Goal: Task Accomplishment & Management: Manage account settings

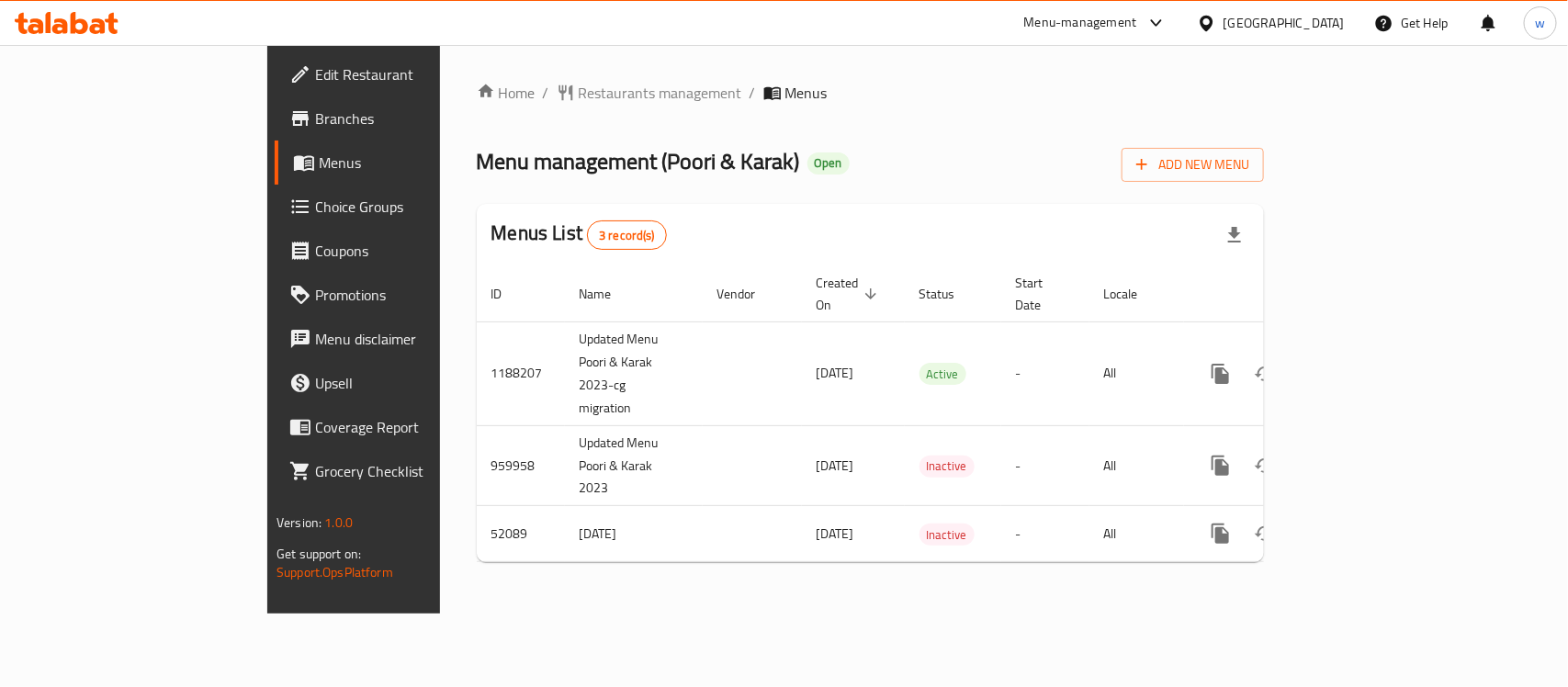
click at [315, 213] on span "Choice Groups" at bounding box center [415, 206] width 200 height 22
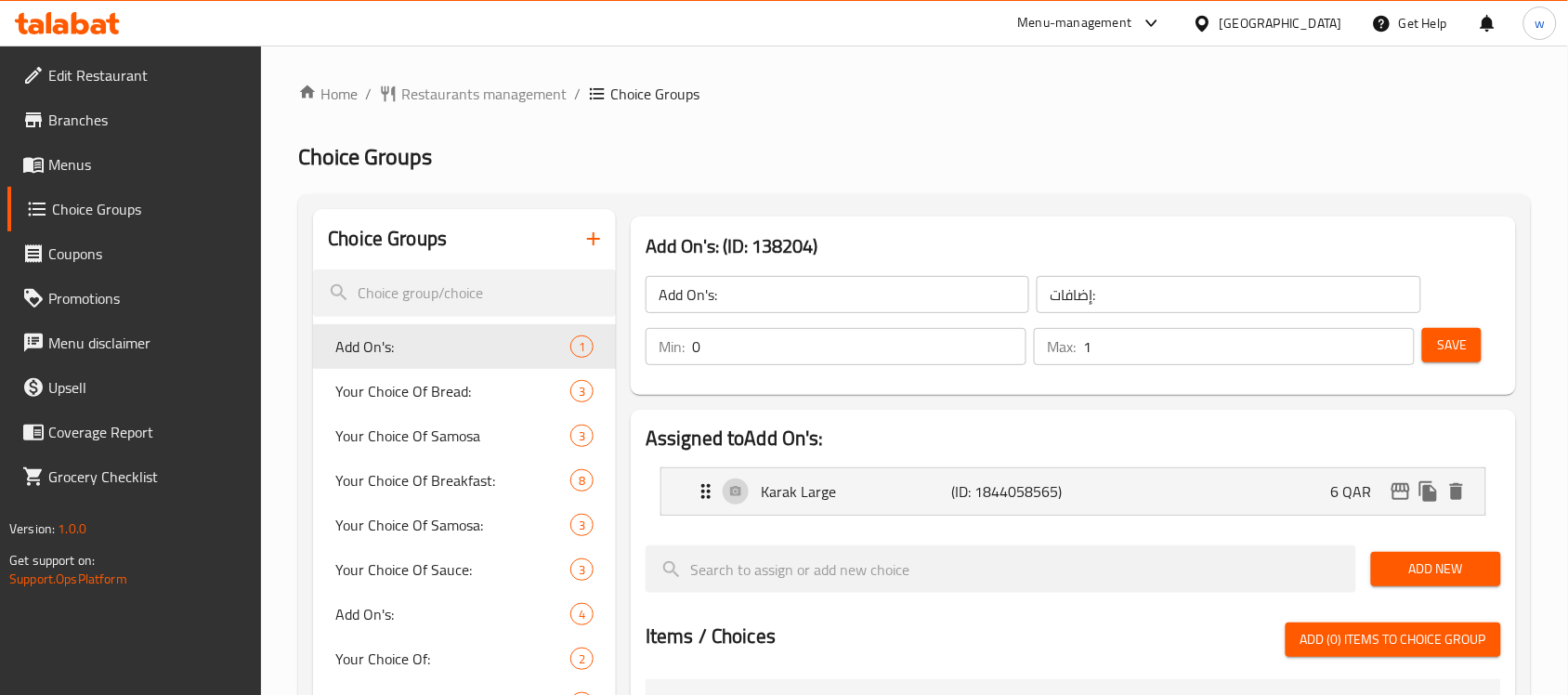
click at [450, 390] on span "Your Choice Of Bread:" at bounding box center [425, 391] width 180 height 22
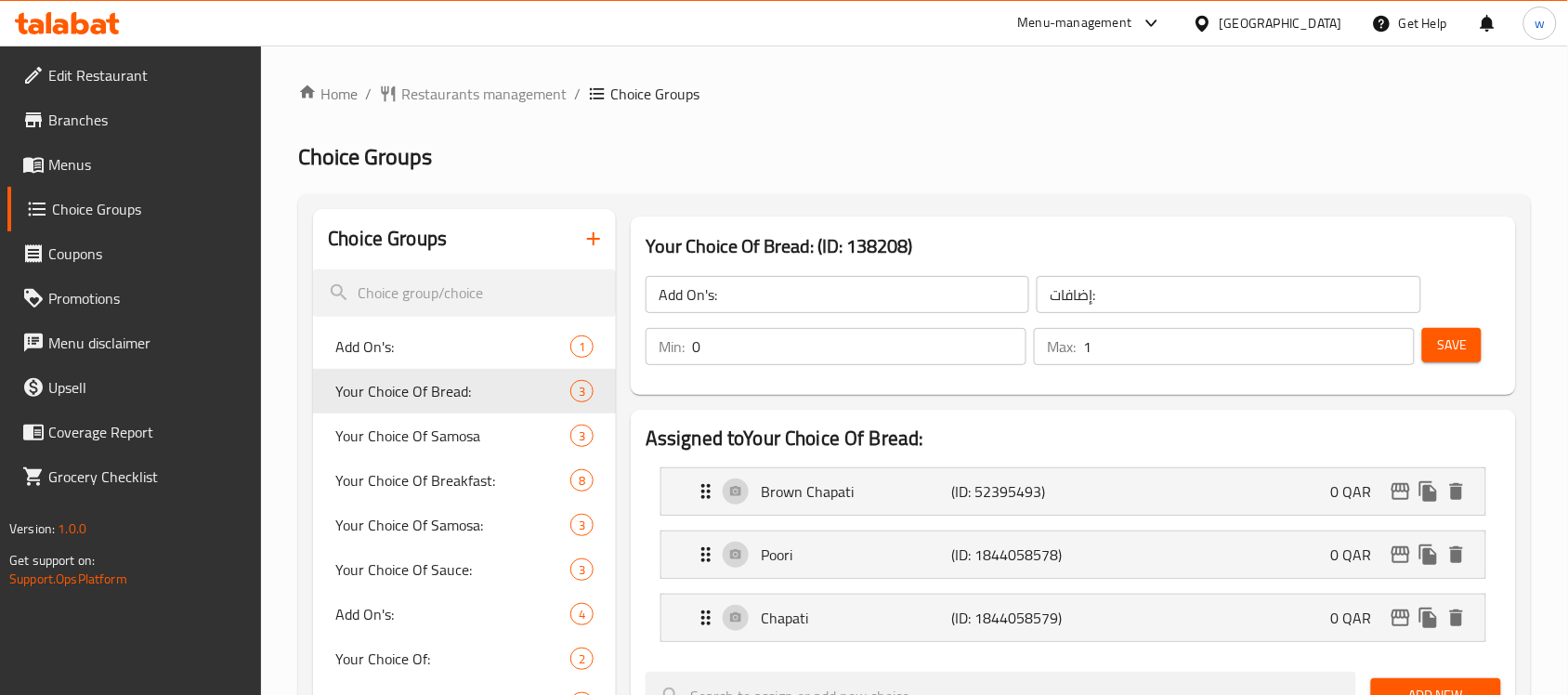
type input "Your Choice Of Bread:"
type input "إختيارك من الخبز:"
type input "1"
click at [1319, 21] on div "[GEOGRAPHIC_DATA]" at bounding box center [1281, 22] width 122 height 20
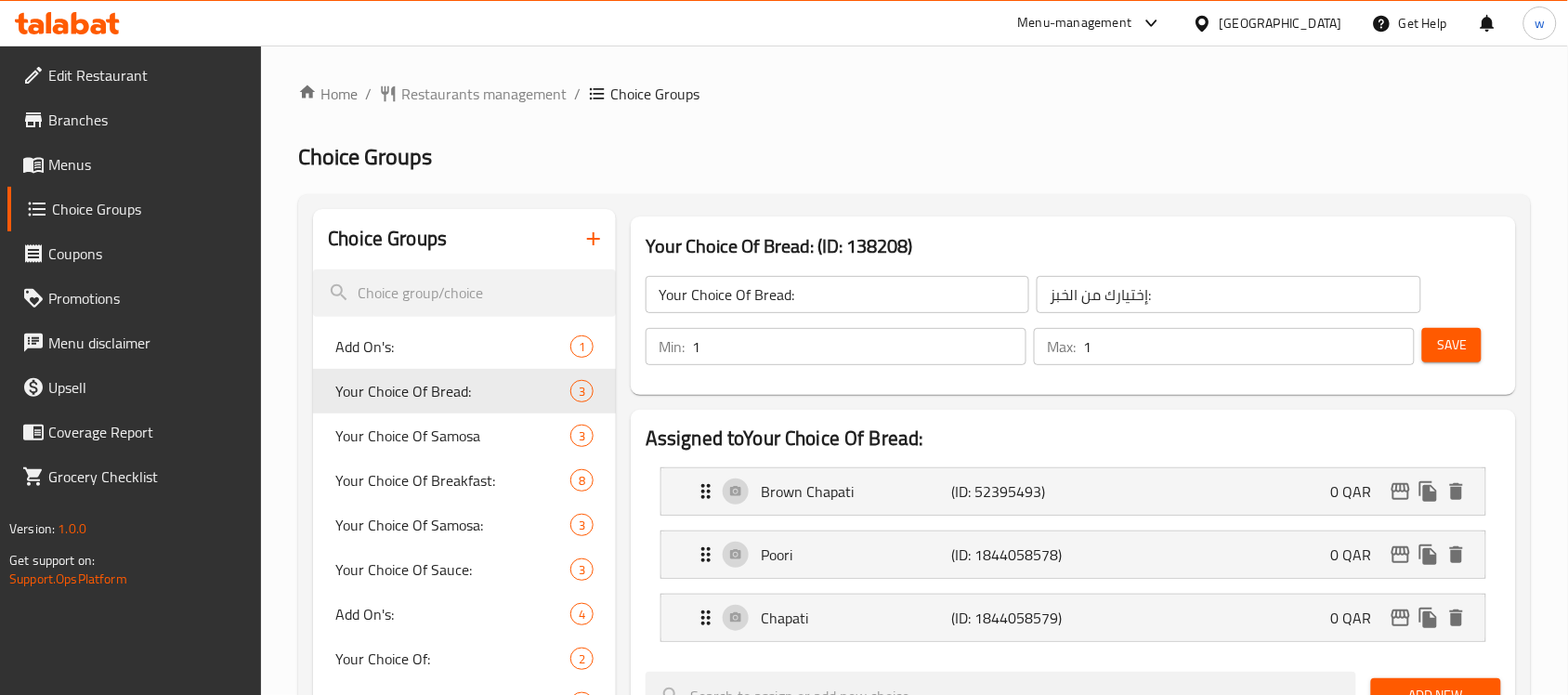
drag, startPoint x: 1158, startPoint y: 29, endPoint x: 1142, endPoint y: 48, distance: 24.8
click at [1132, 29] on div "Menu-management" at bounding box center [1075, 22] width 114 height 22
click at [1033, 175] on div "All Plugins Global Quality Control Center Menu-management Restaurant-Management" at bounding box center [1115, 144] width 278 height 166
click at [1037, 163] on div "All Plugins Global Quality Control Center Menu-management Restaurant-Management" at bounding box center [1115, 144] width 278 height 166
click at [1027, 223] on div "Restaurant-Management" at bounding box center [1065, 207] width 176 height 43
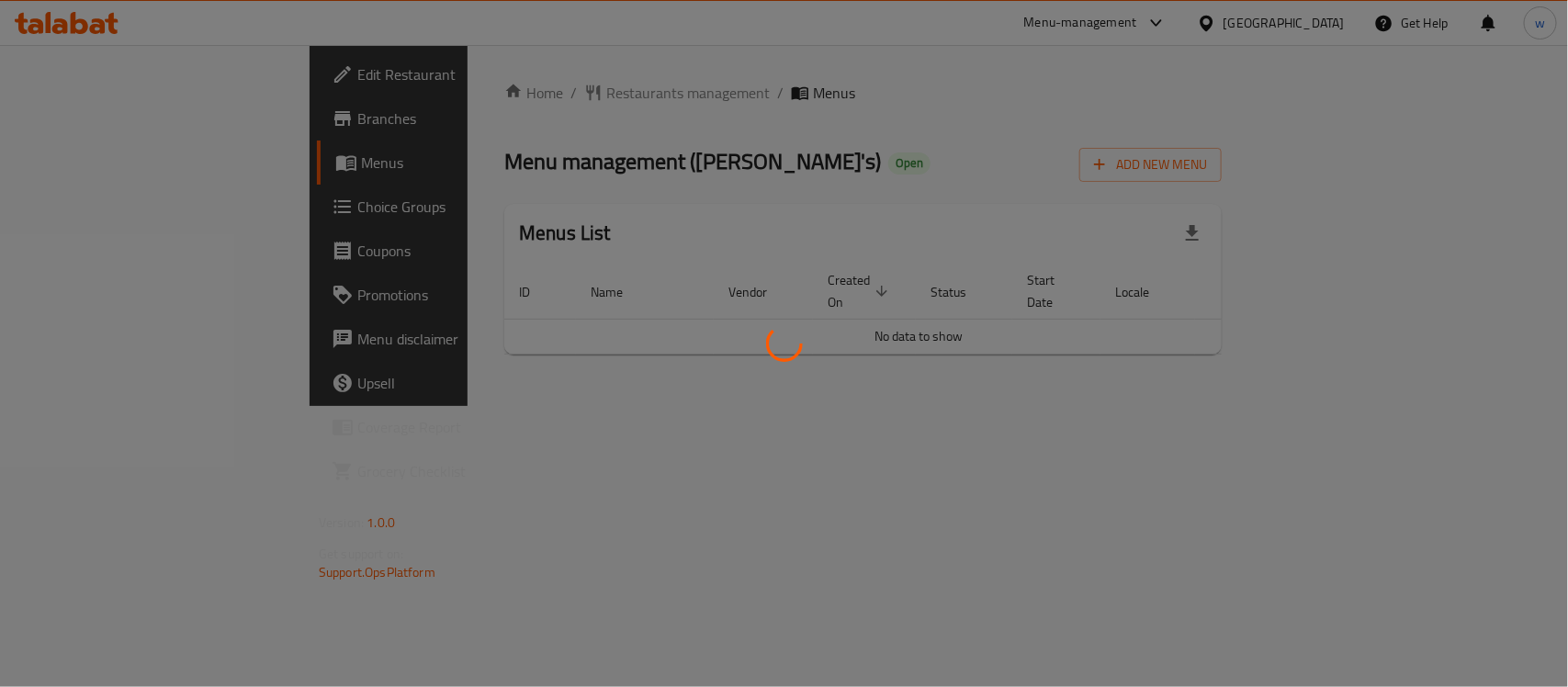
click at [120, 203] on div at bounding box center [784, 344] width 1568 height 687
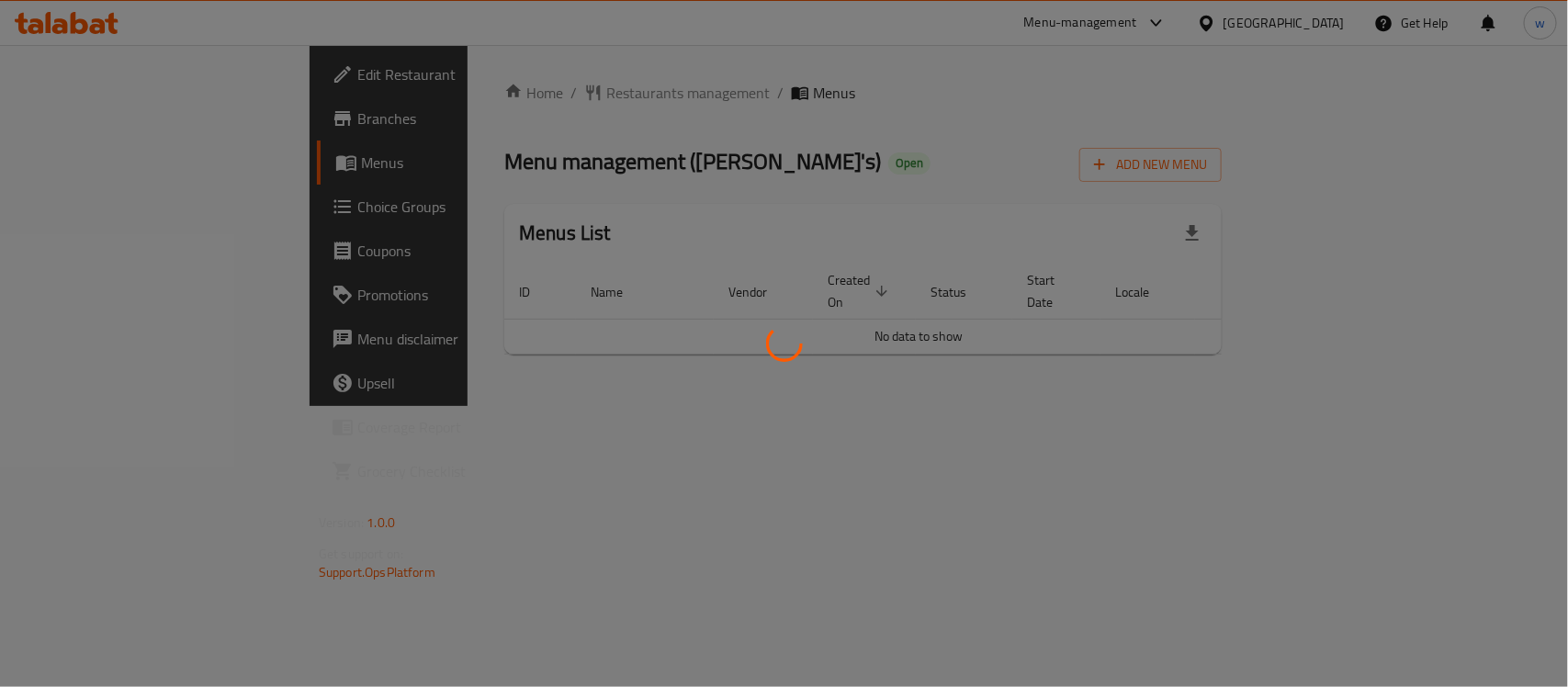
click at [120, 203] on div at bounding box center [784, 344] width 1568 height 687
click at [144, 201] on div at bounding box center [784, 344] width 1568 height 687
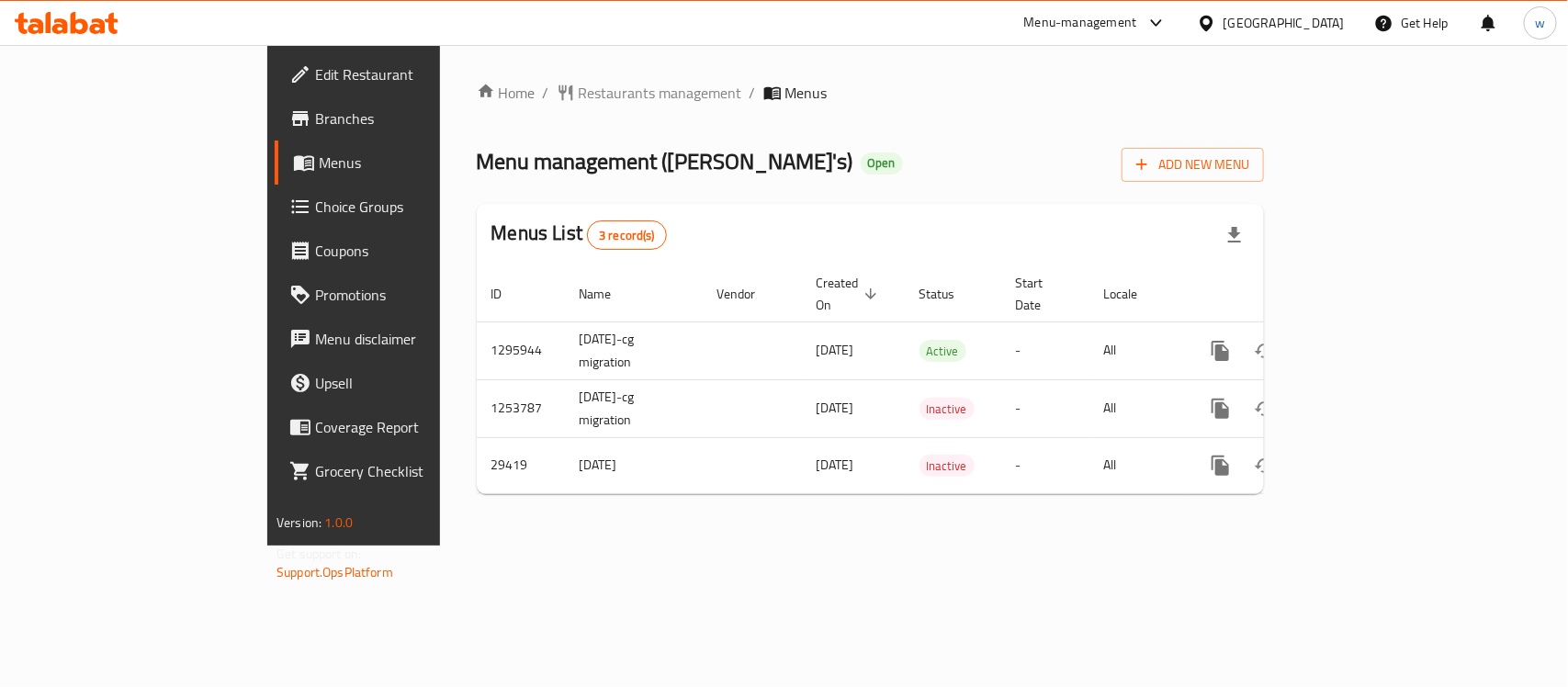
click at [315, 213] on span "Choice Groups" at bounding box center [415, 206] width 200 height 22
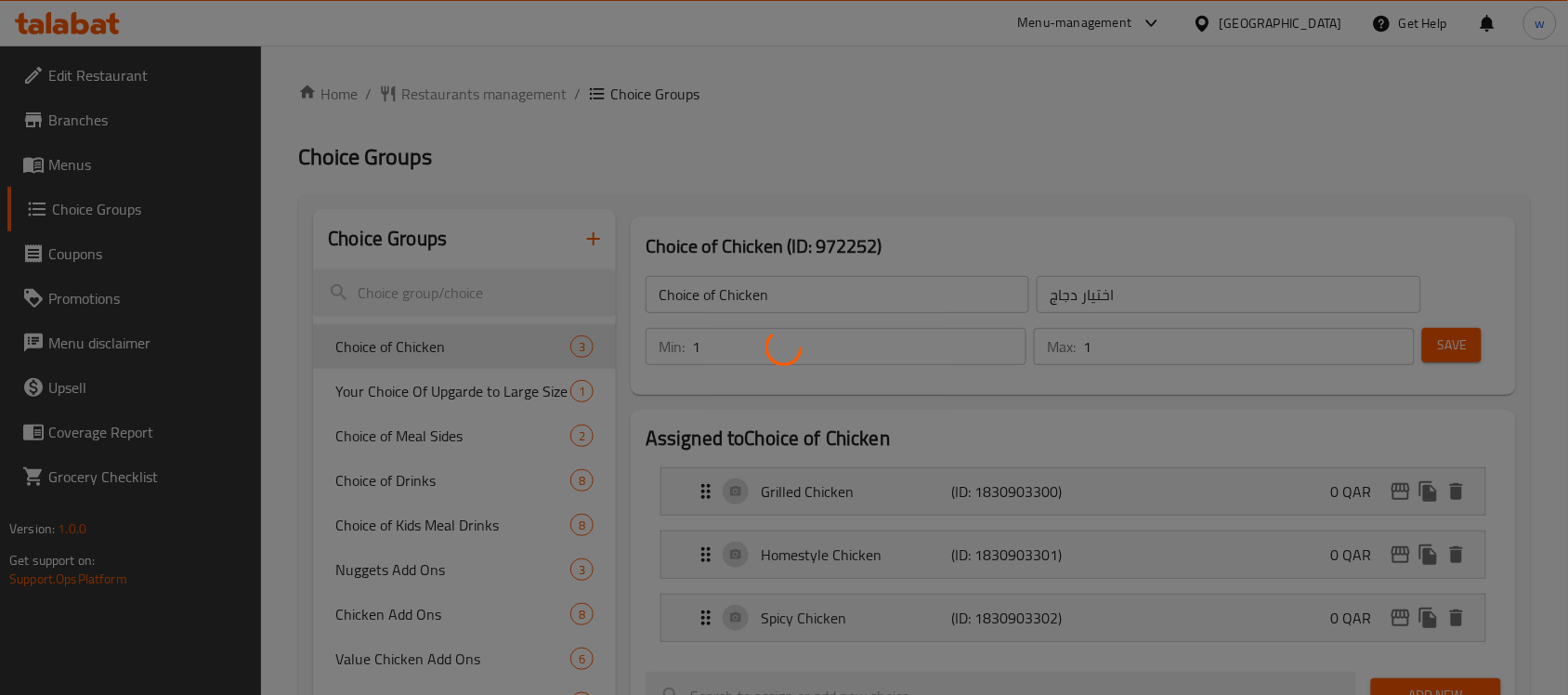
click at [467, 396] on div at bounding box center [784, 348] width 1568 height 695
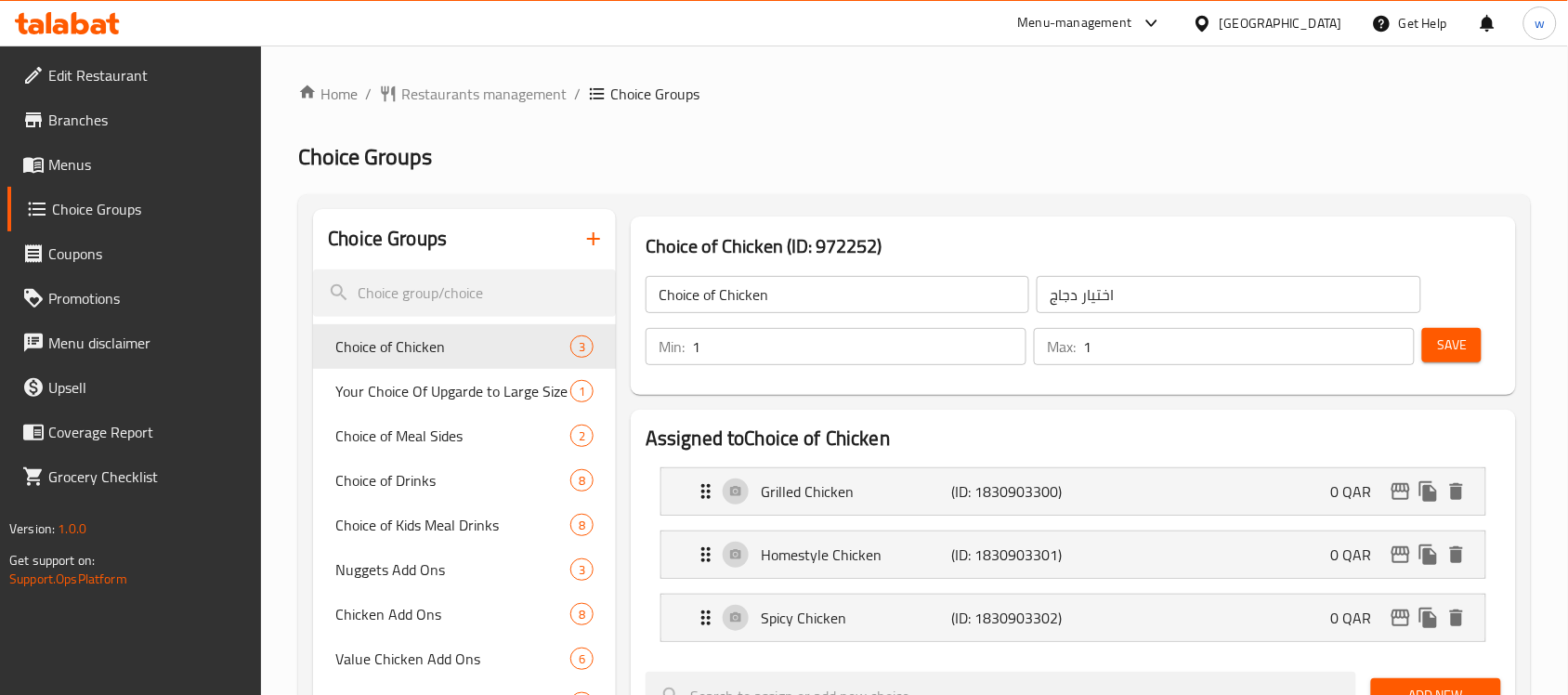
click at [467, 396] on span "Your Choice Of Upgarde to Large Size" at bounding box center [453, 391] width 235 height 22
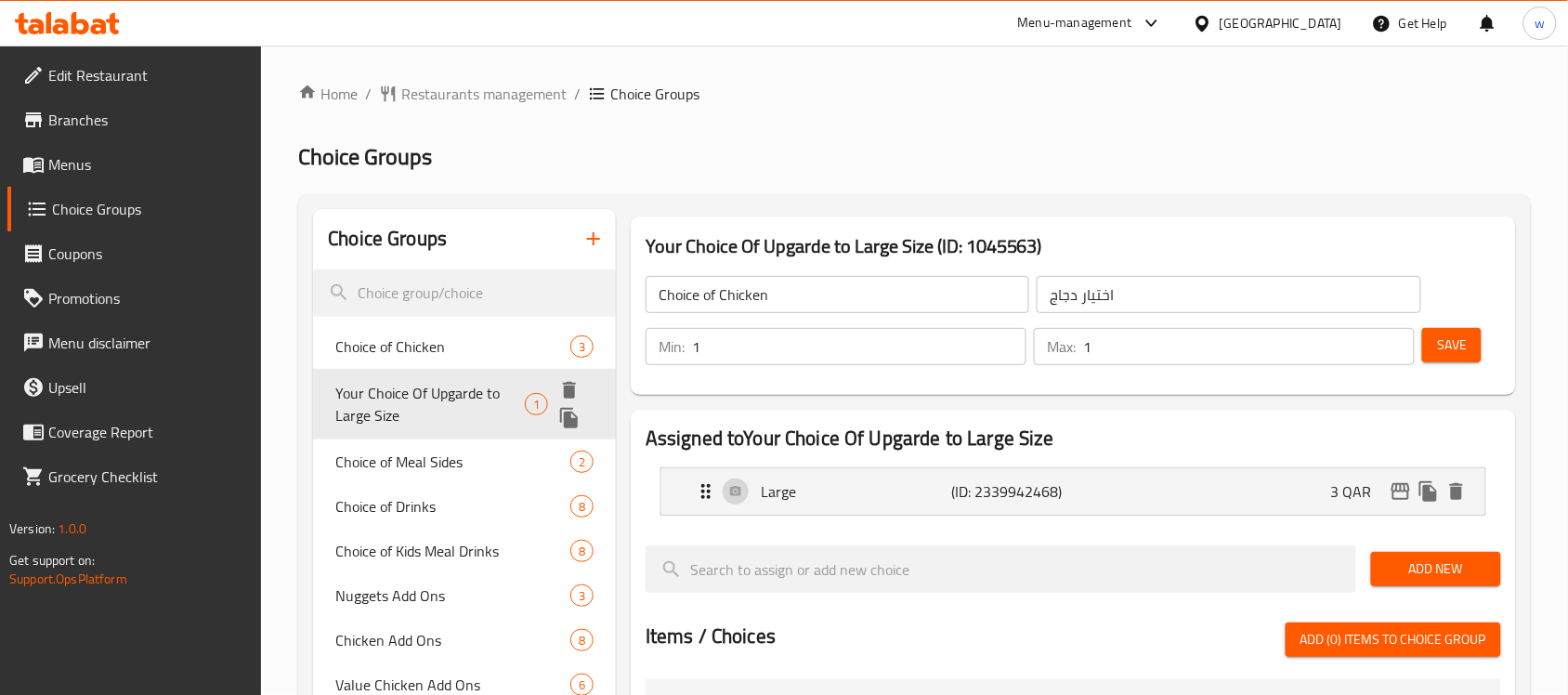
type input "Your Choice Of Upgarde to Large Size"
type input "اختيارك للترقية إلى حجم كبير"
type input "0"
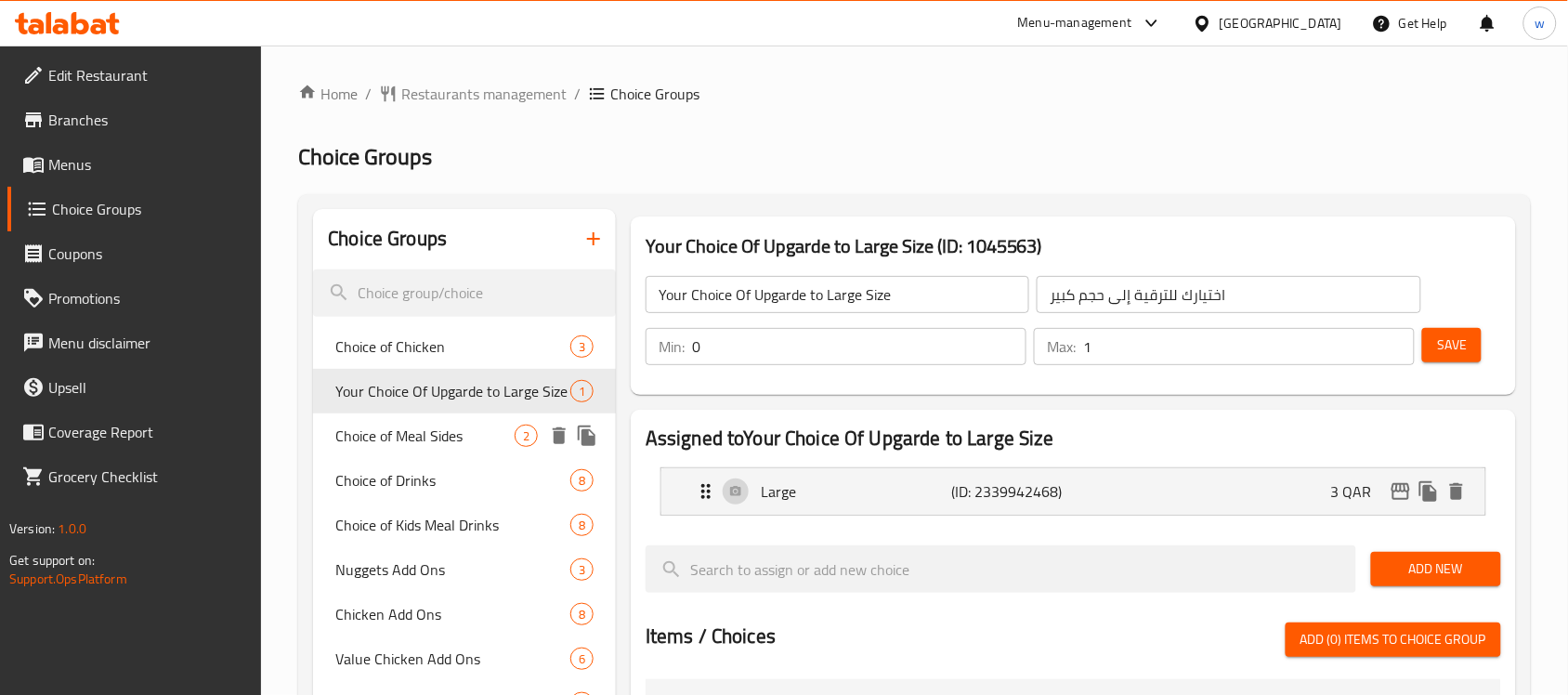
click at [433, 439] on span "Choice of Meal Sides" at bounding box center [425, 435] width 180 height 22
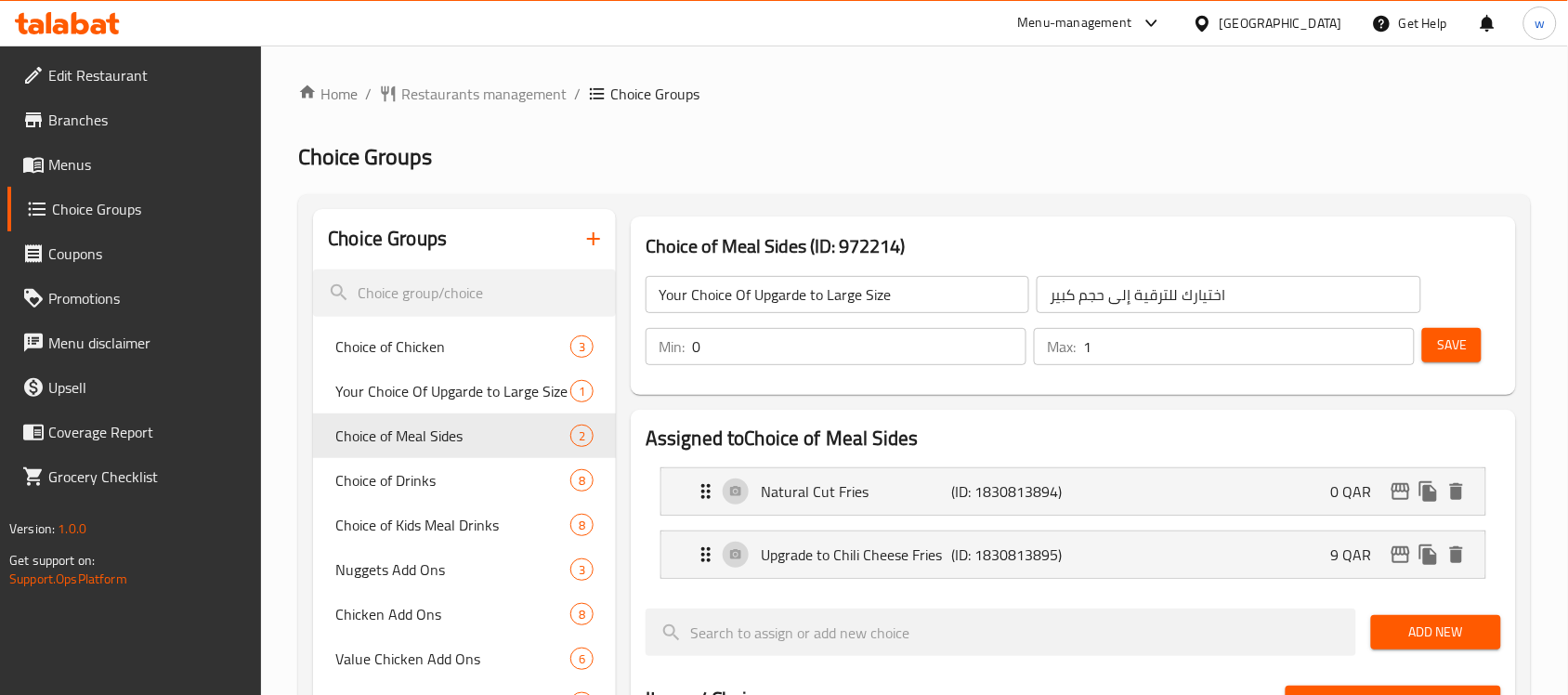
type input "Choice of Meal Sides"
type input "اختيار الأطباق الجانبية للوجبة"
type input "1"
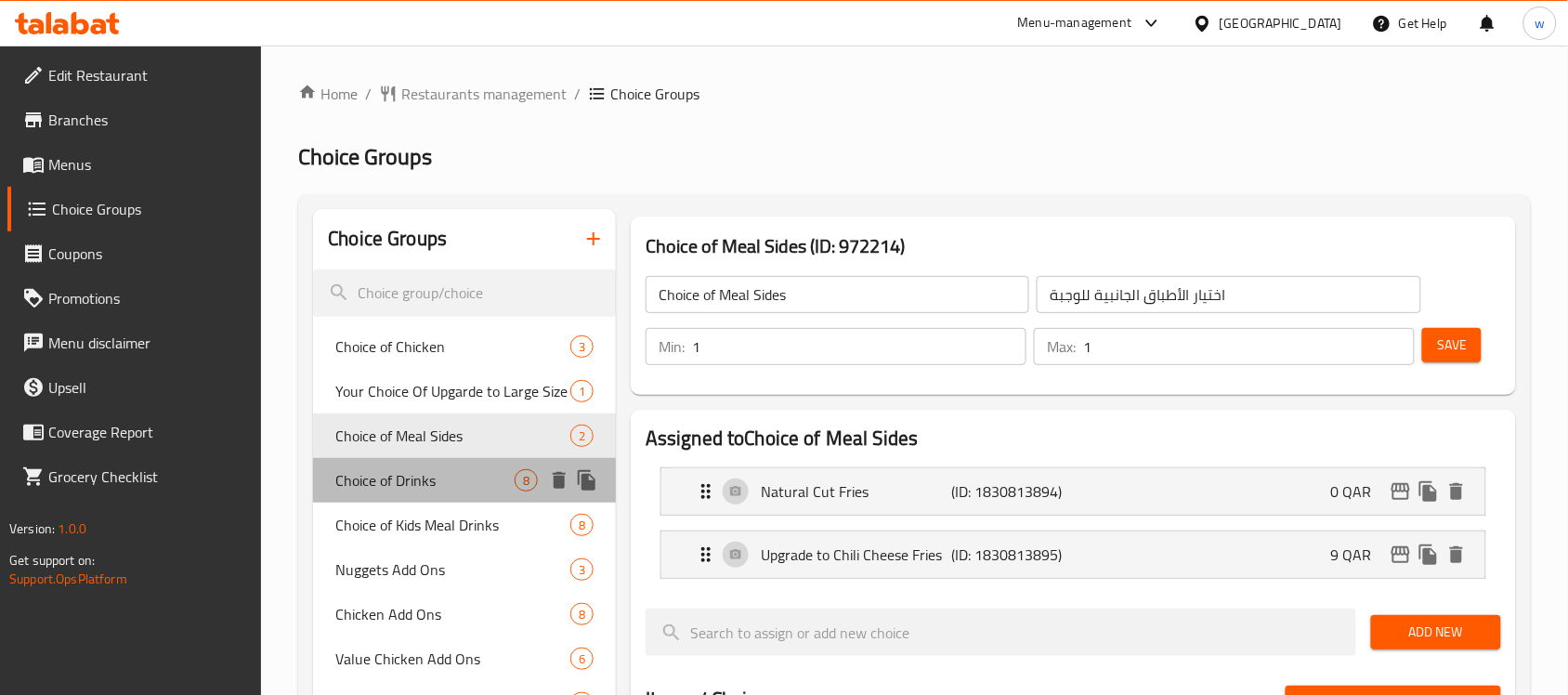
click at [416, 480] on span "Choice of Drinks" at bounding box center [425, 480] width 180 height 22
type input "Choice of Drinks"
type input "اختيار المشروبات"
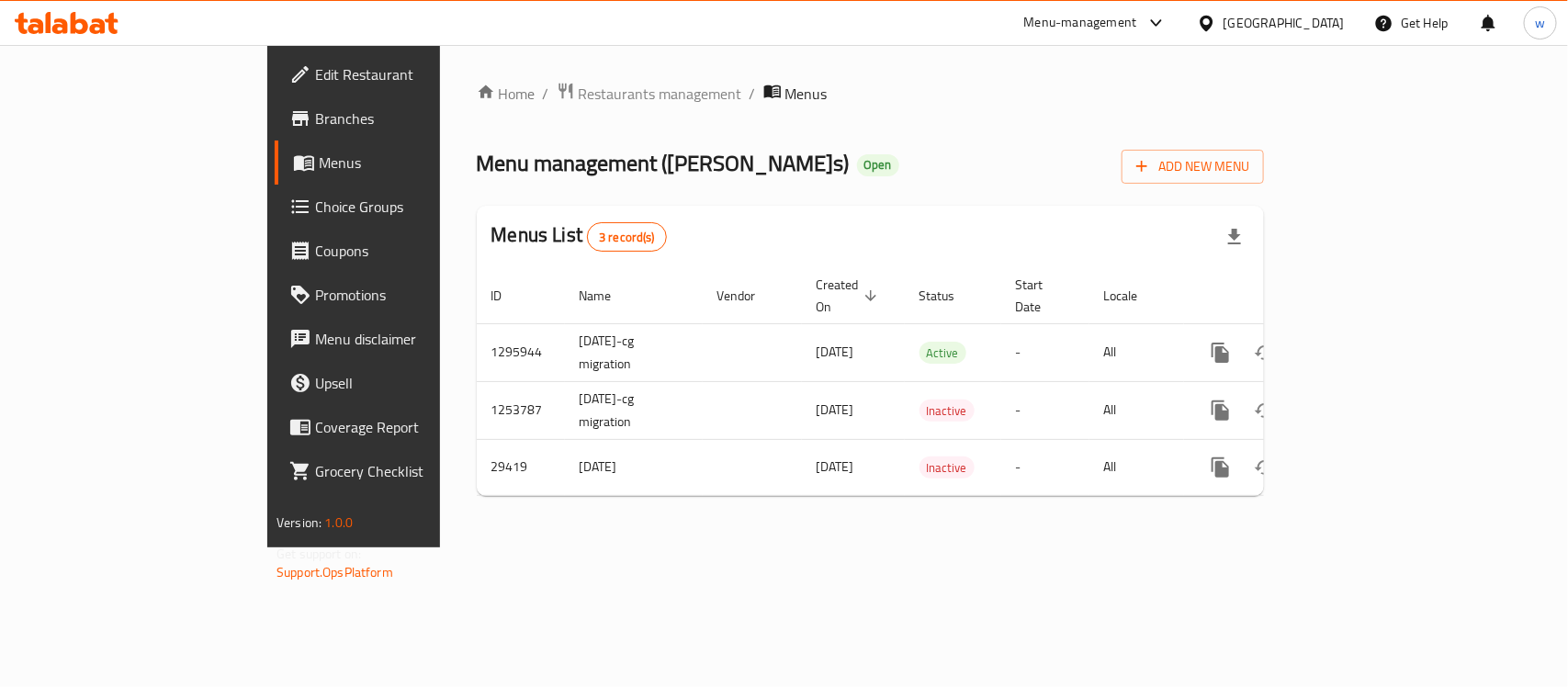
click at [315, 204] on span "Choice Groups" at bounding box center [415, 206] width 200 height 22
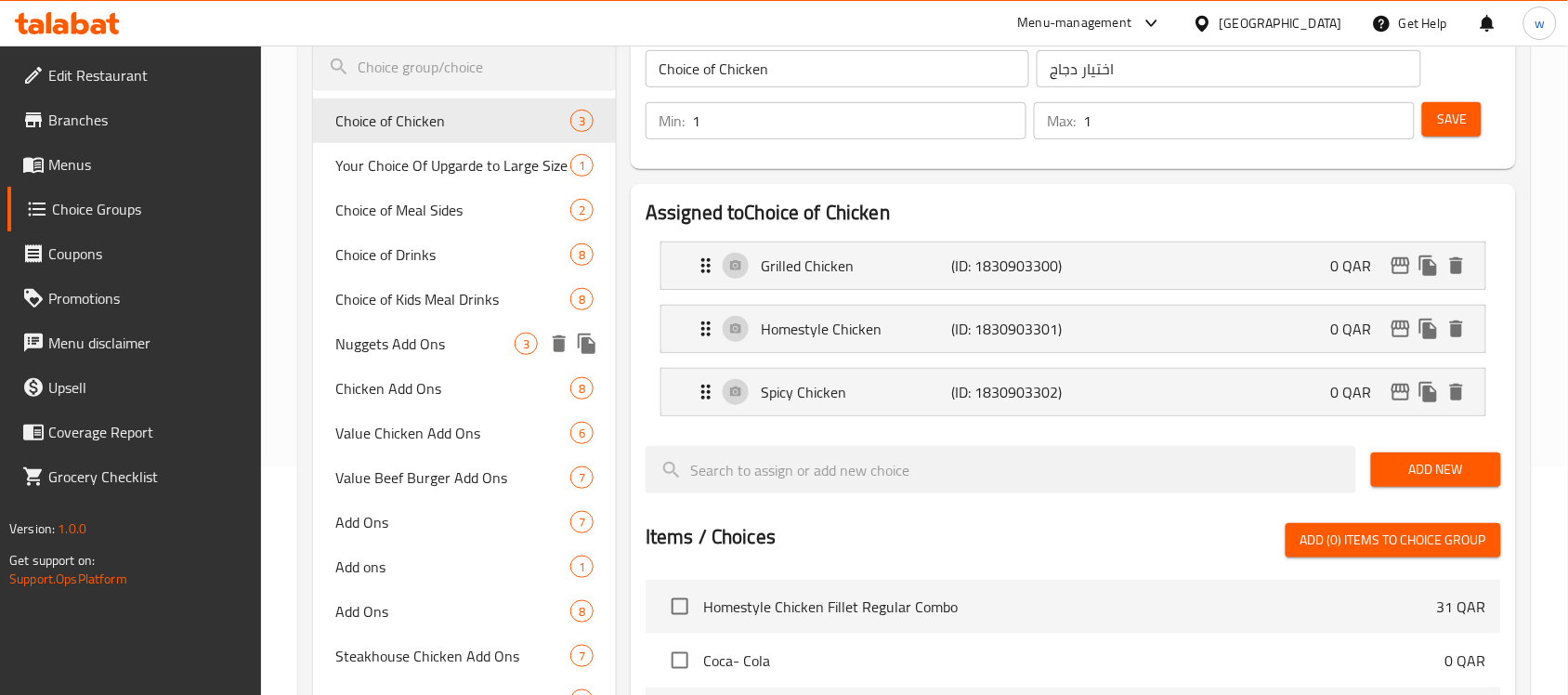
scroll to position [232, 0]
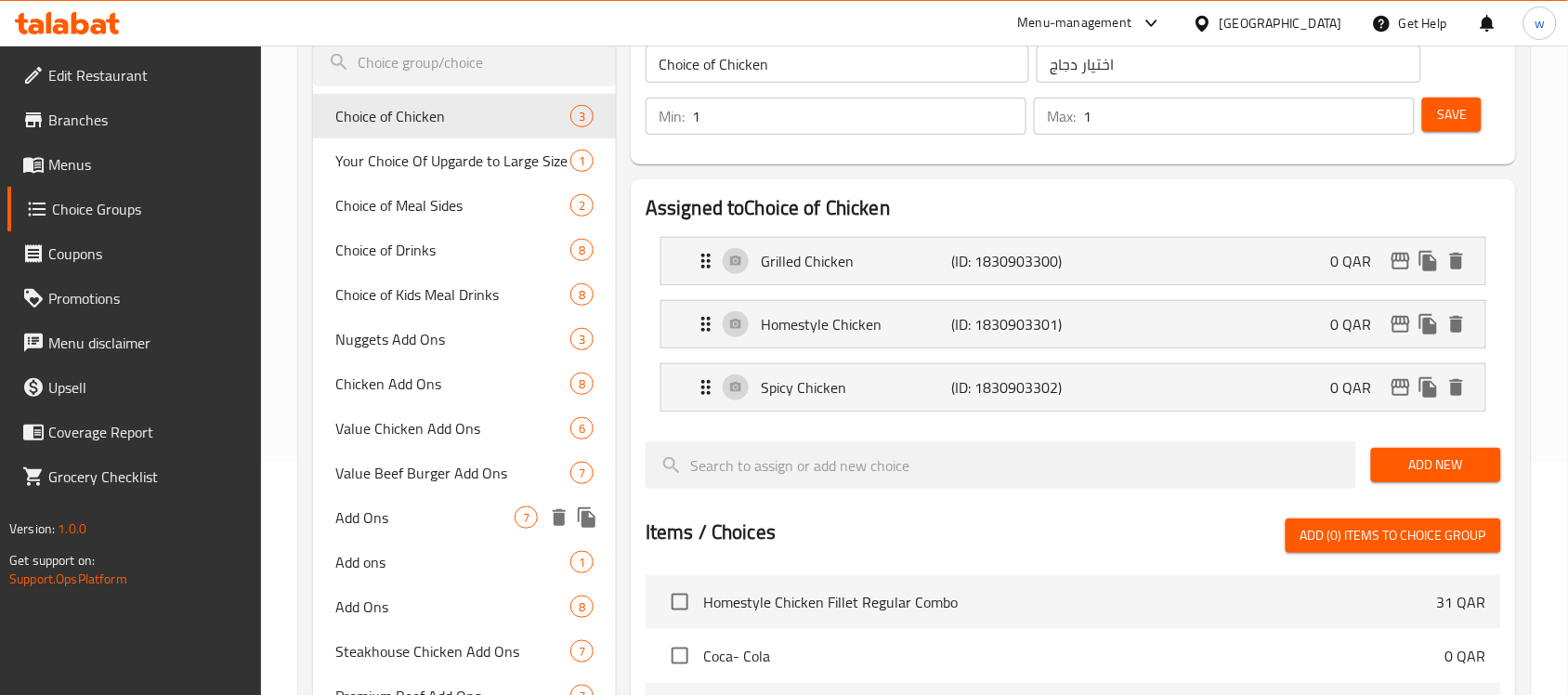
click at [421, 508] on span "Add Ons" at bounding box center [425, 517] width 180 height 22
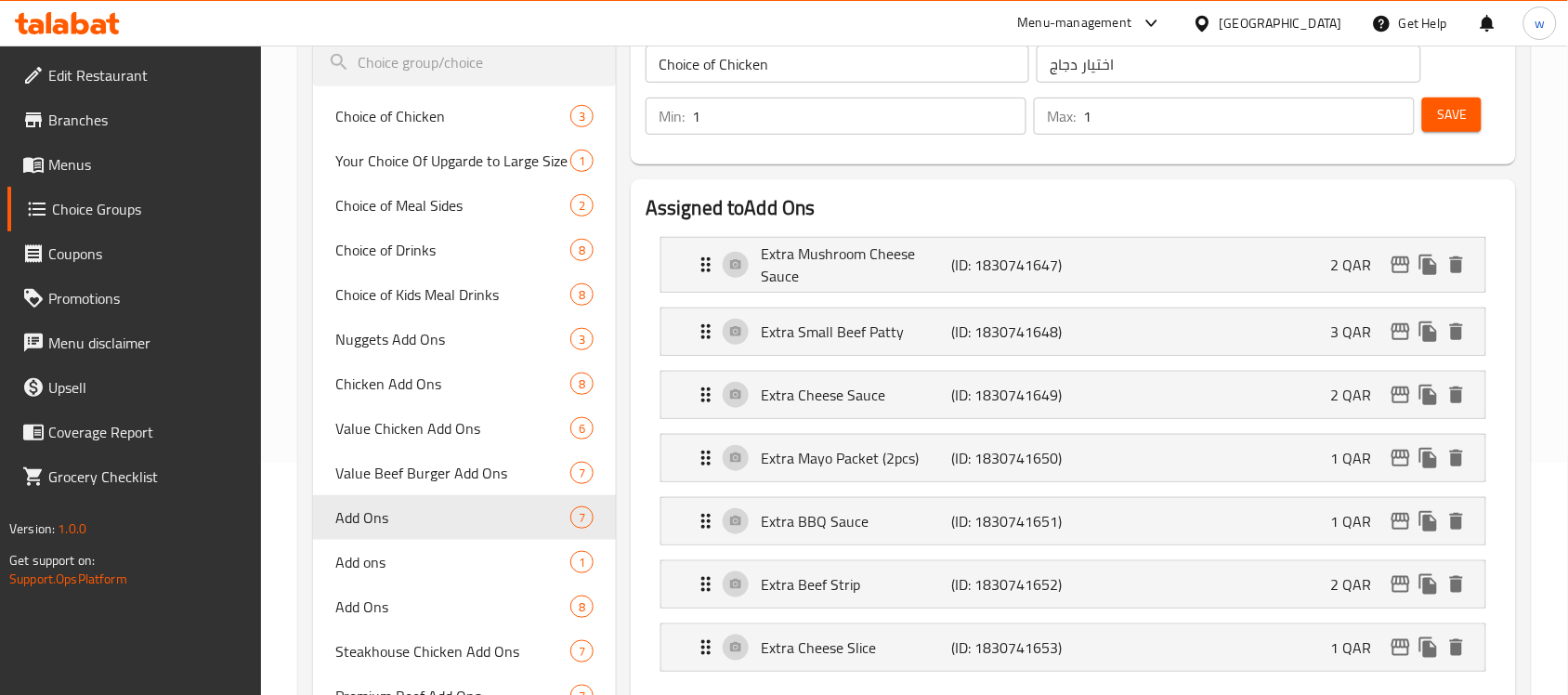
type input "Add Ons"
type input "إضافات"
type input "0"
type input "7"
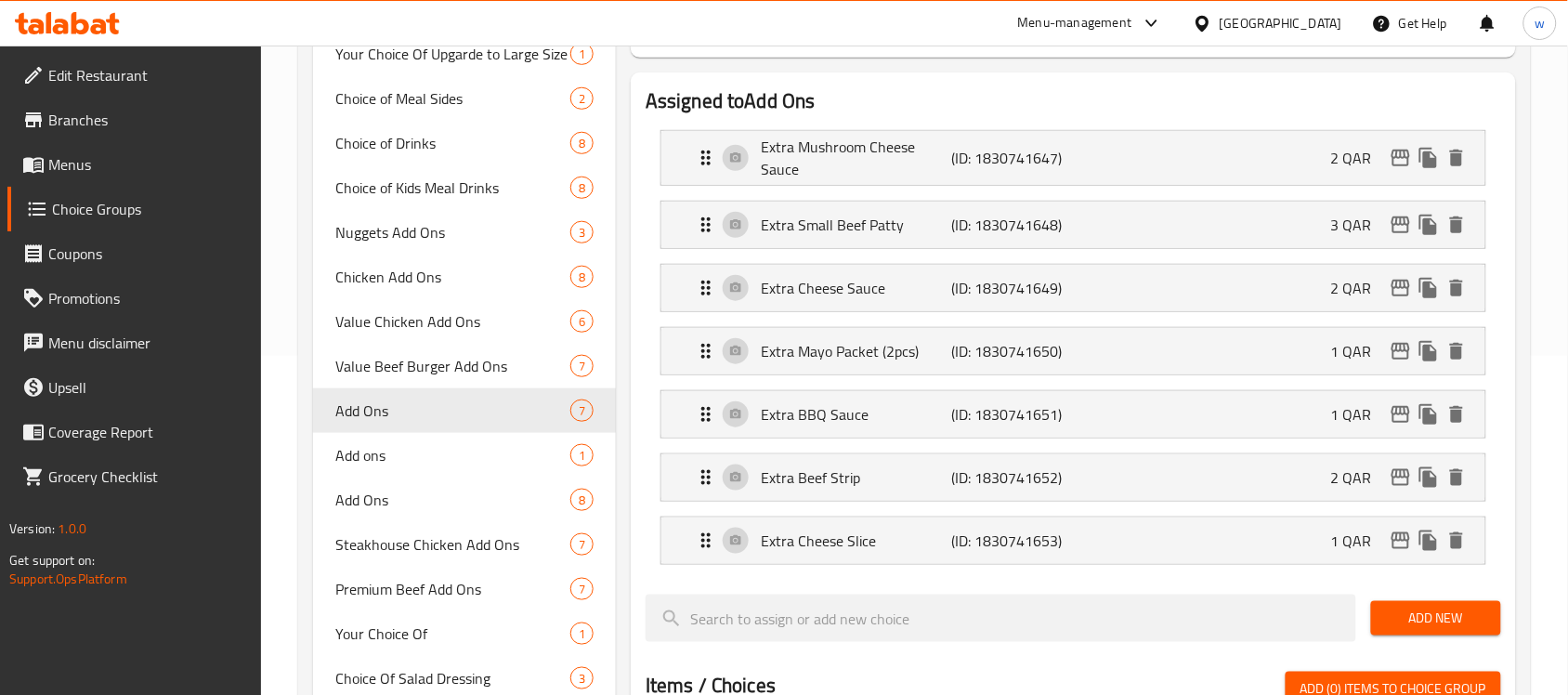
scroll to position [348, 0]
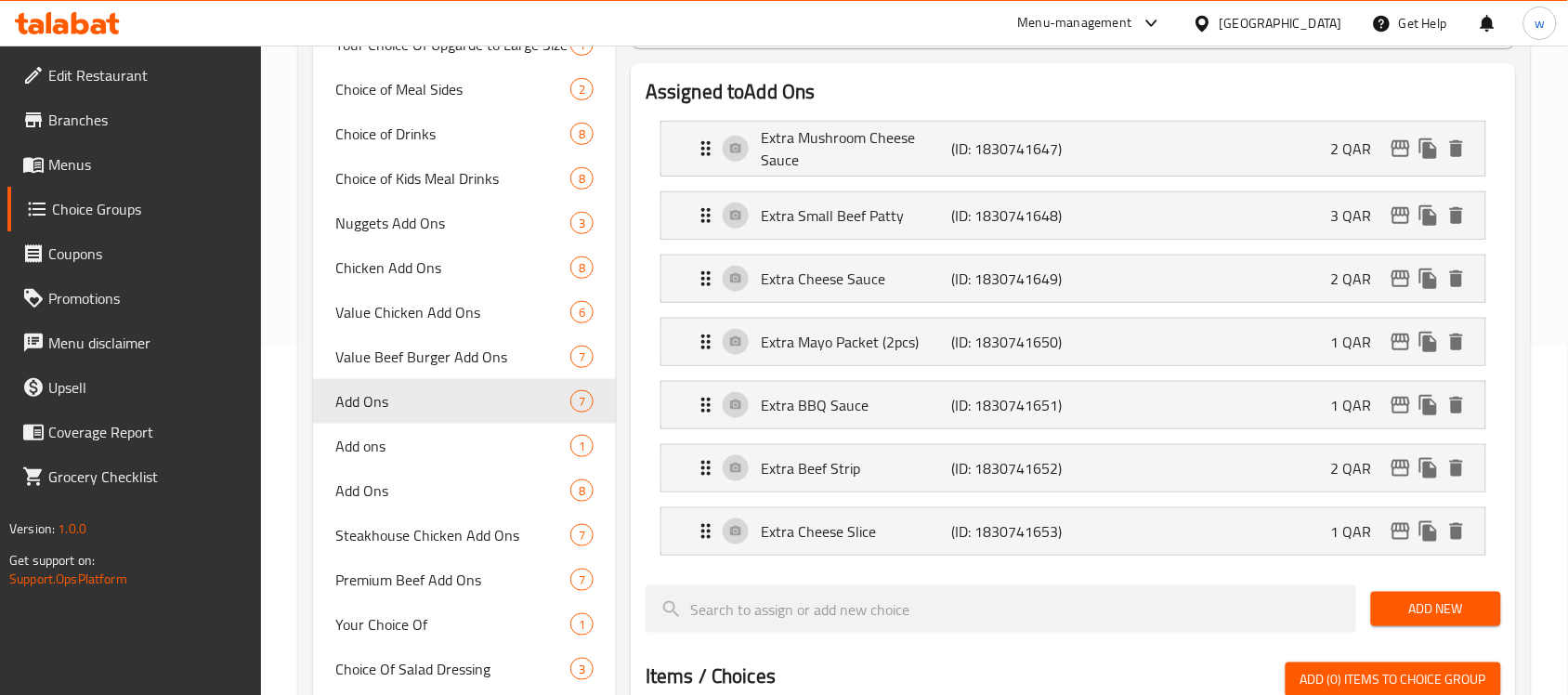
click at [1212, 23] on icon at bounding box center [1202, 23] width 19 height 19
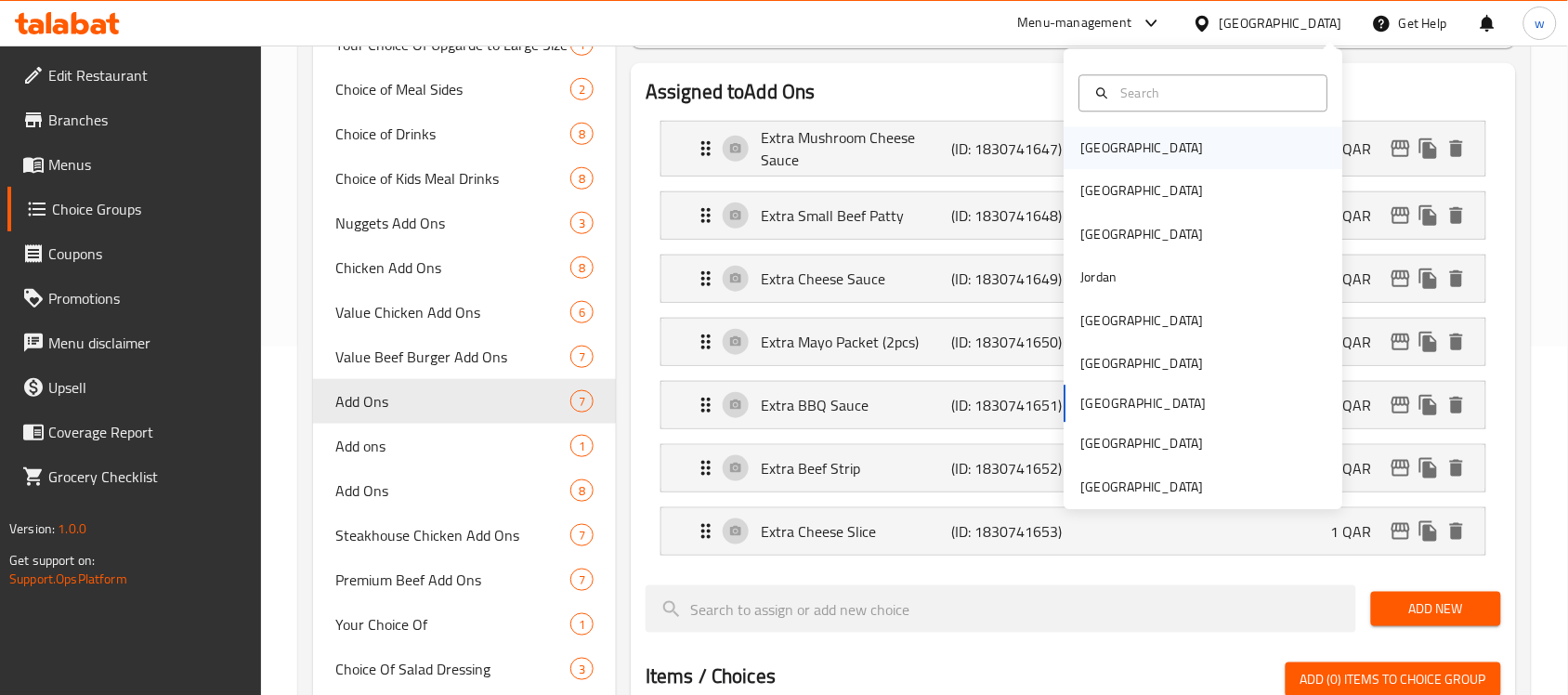
click at [1131, 141] on div "[GEOGRAPHIC_DATA]" at bounding box center [1203, 149] width 278 height 43
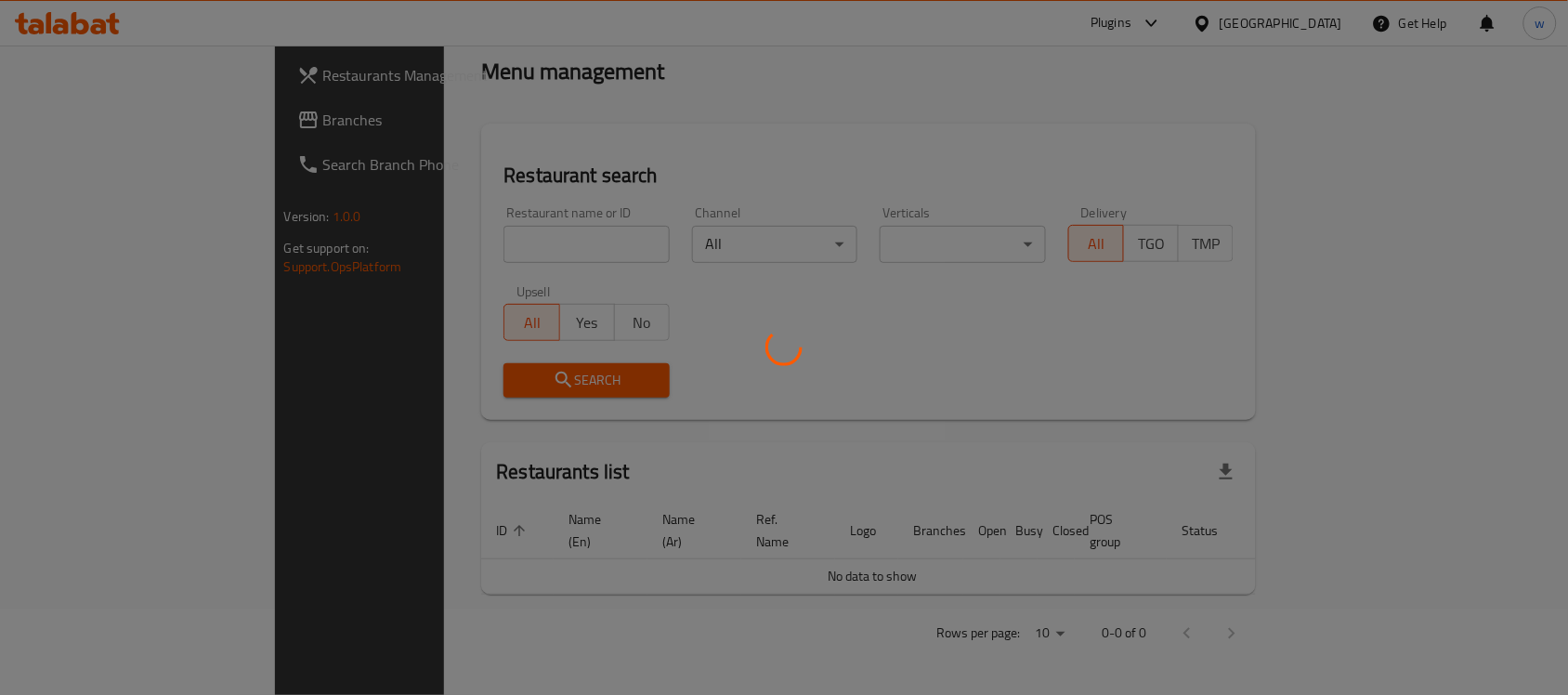
scroll to position [63, 0]
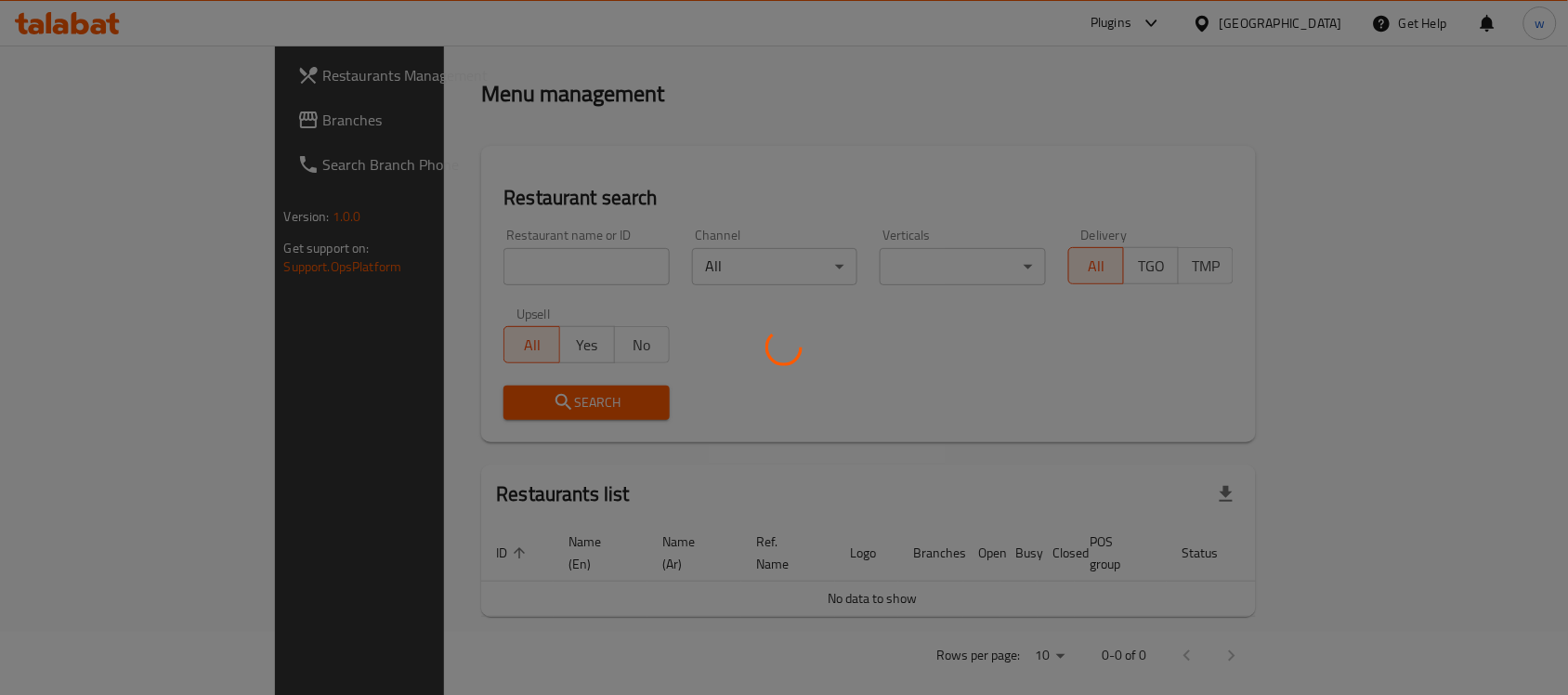
click at [145, 126] on div at bounding box center [784, 348] width 1568 height 695
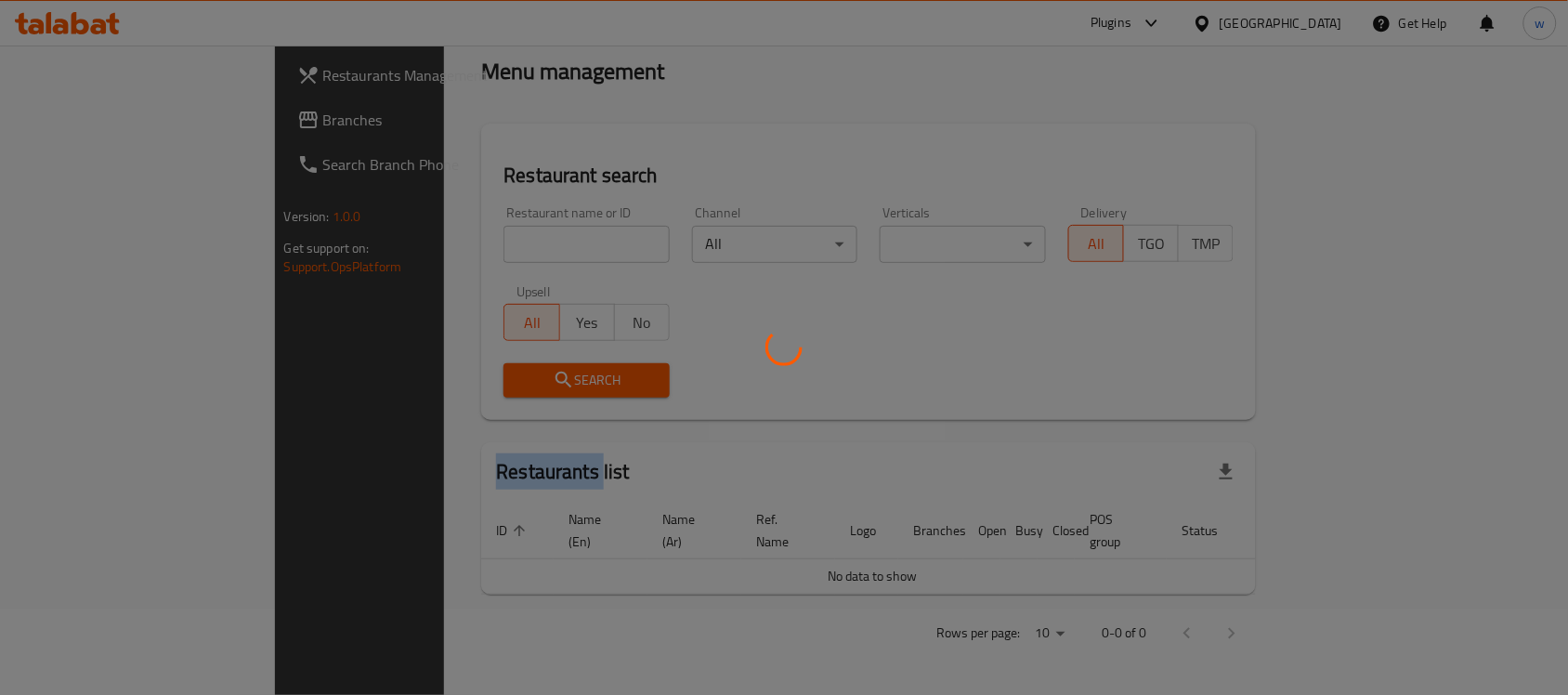
click at [145, 126] on div at bounding box center [784, 348] width 1568 height 695
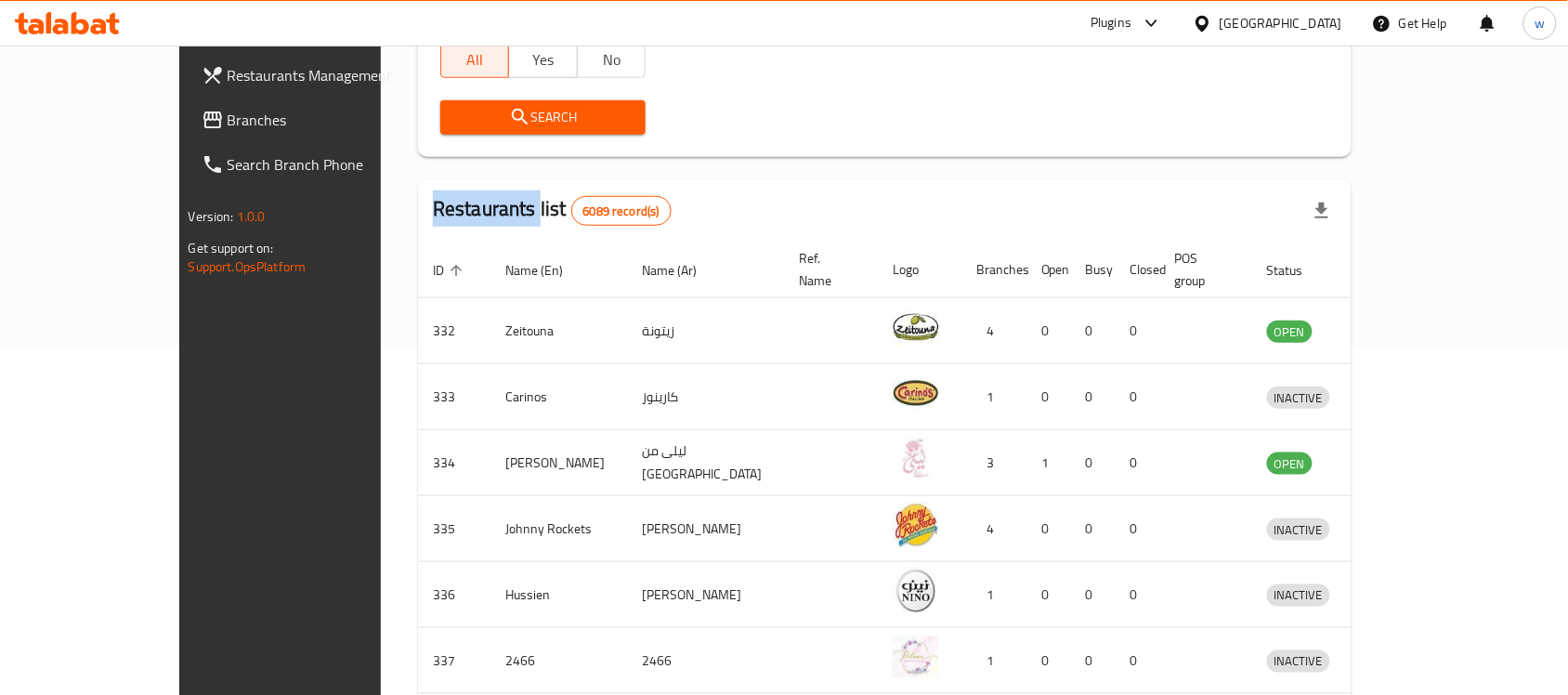
click at [228, 126] on span "Branches" at bounding box center [327, 119] width 199 height 22
